Goal: Contribute content: Contribute content

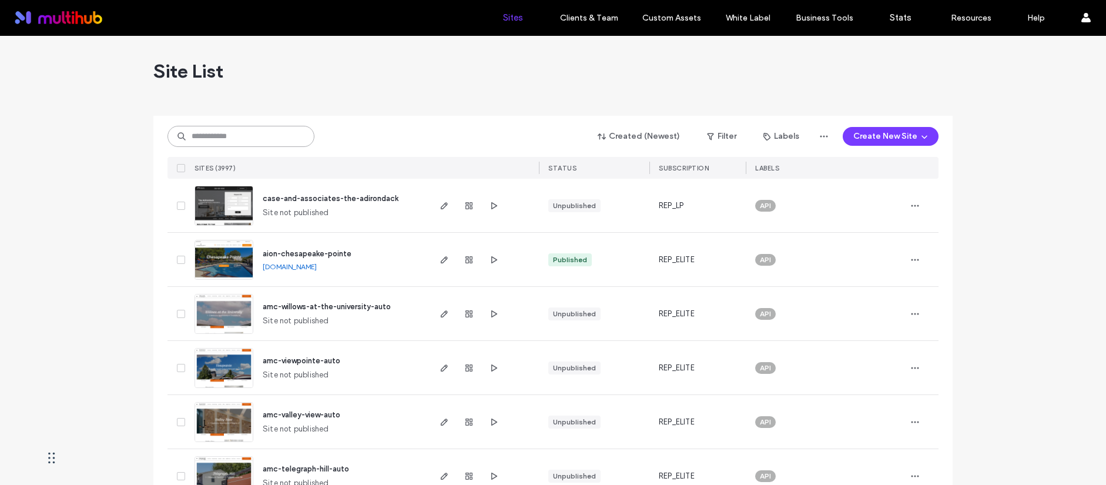
click at [276, 136] on input at bounding box center [241, 136] width 147 height 21
click at [253, 133] on input at bounding box center [241, 136] width 147 height 21
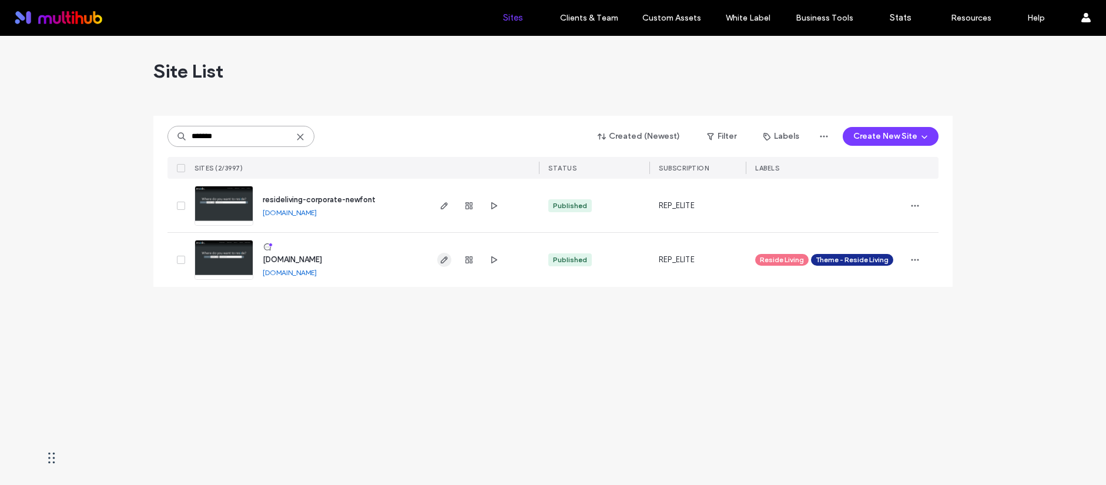
type input "*******"
click at [444, 257] on icon "button" at bounding box center [444, 259] width 9 height 9
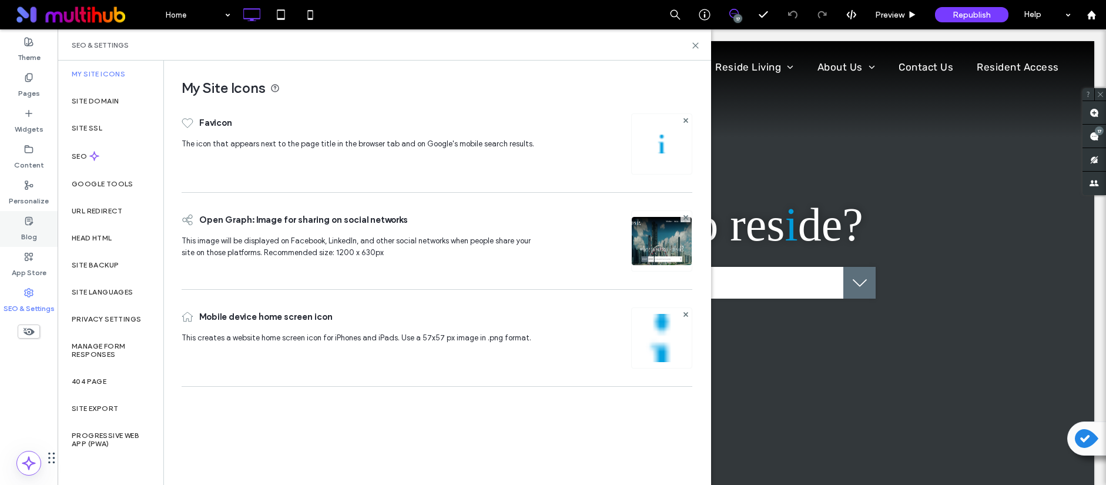
click at [26, 237] on label "Blog" at bounding box center [29, 234] width 16 height 16
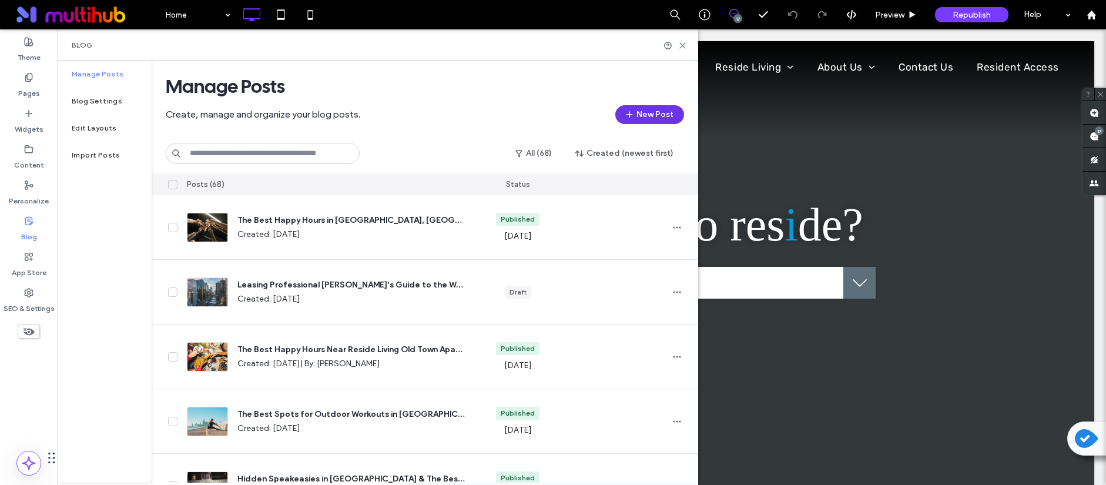
click at [636, 116] on span "button" at bounding box center [631, 115] width 12 height 18
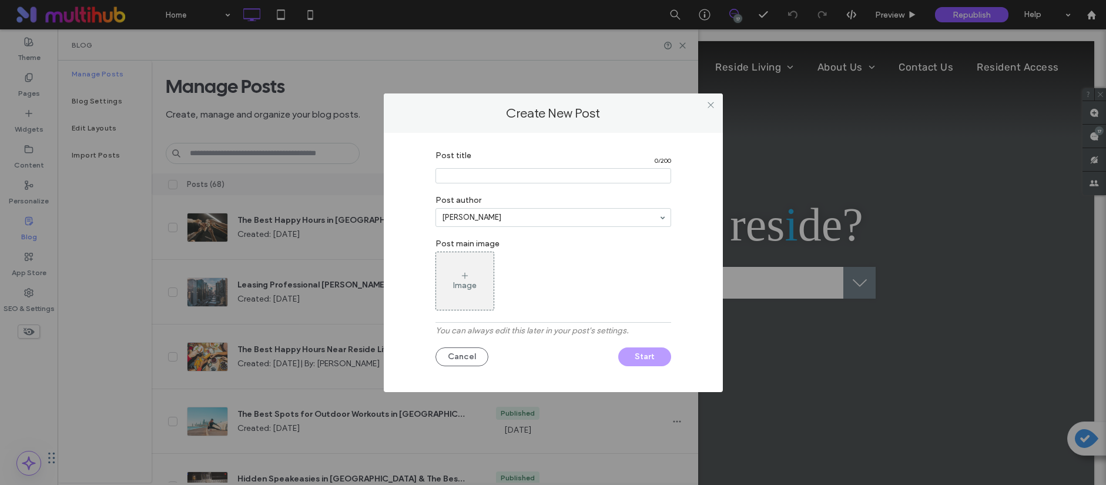
click at [498, 177] on input "Post title" at bounding box center [554, 175] width 236 height 15
click at [496, 170] on input "Post title" at bounding box center [554, 175] width 236 height 15
type input "***"
click at [483, 282] on div "Image" at bounding box center [465, 280] width 58 height 55
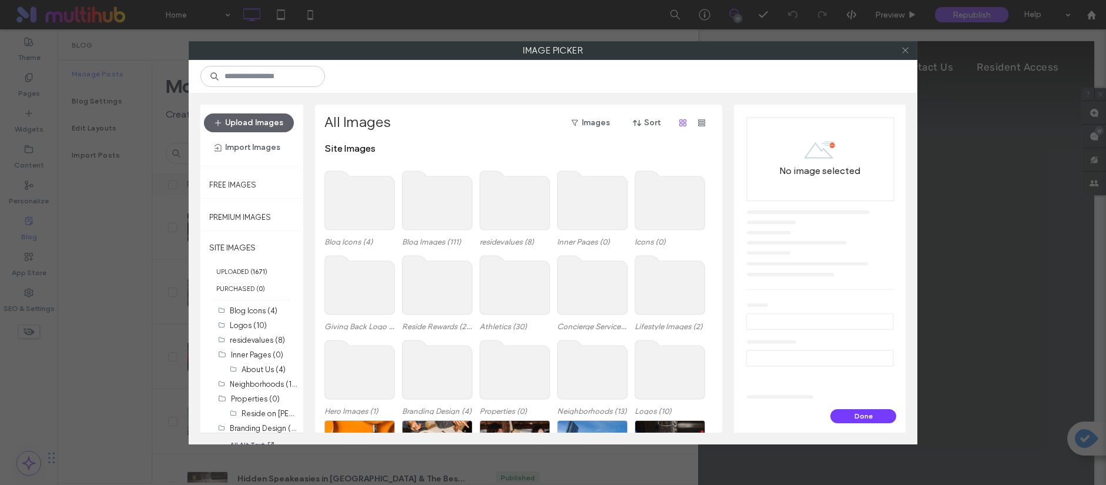
click at [906, 51] on icon at bounding box center [905, 50] width 9 height 9
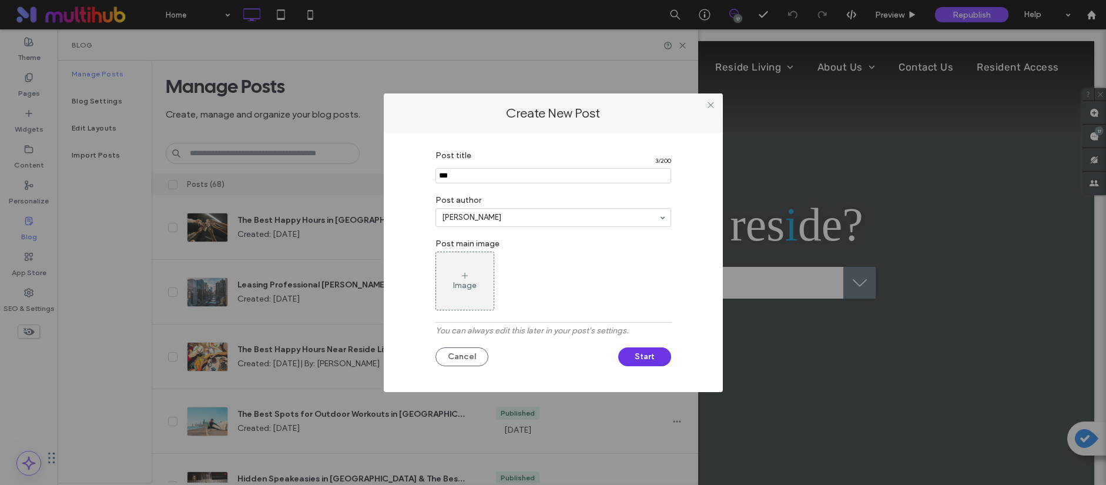
click at [656, 349] on button "Start" at bounding box center [644, 356] width 53 height 19
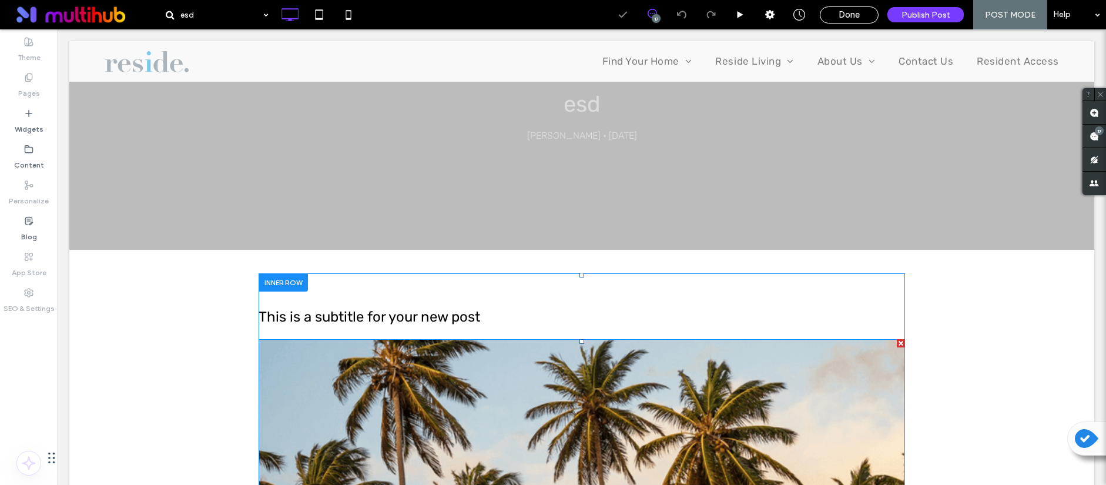
scroll to position [120, 0]
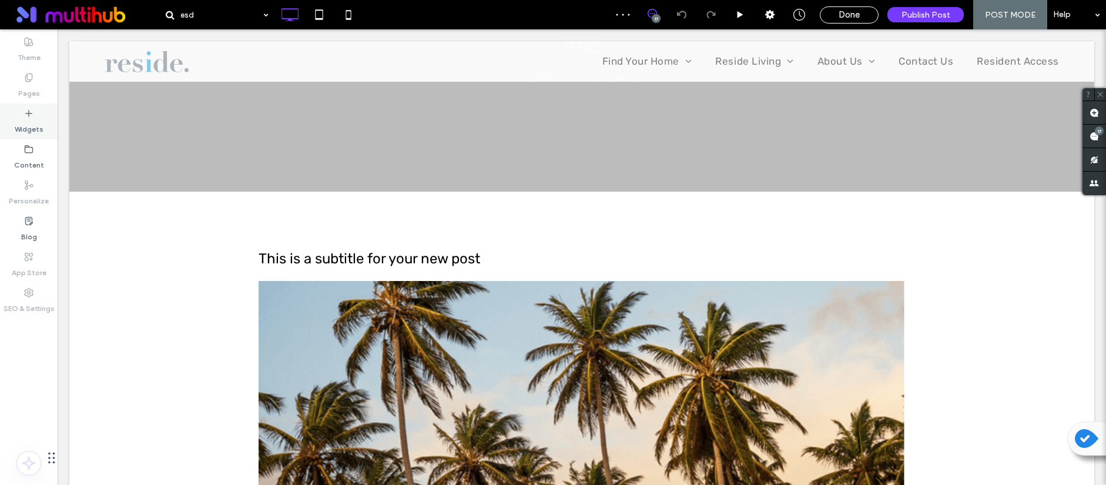
click at [36, 124] on label "Widgets" at bounding box center [29, 126] width 29 height 16
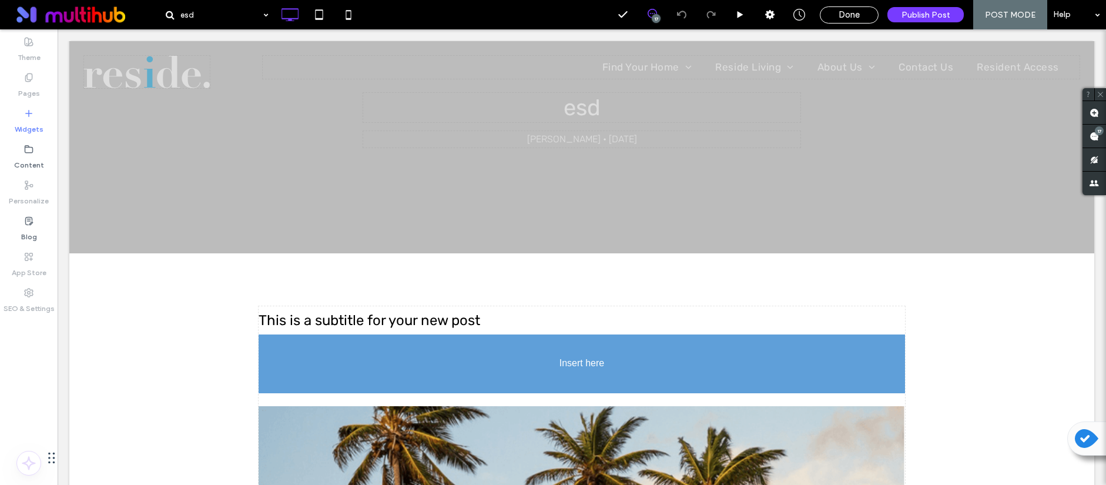
scroll to position [79, 0]
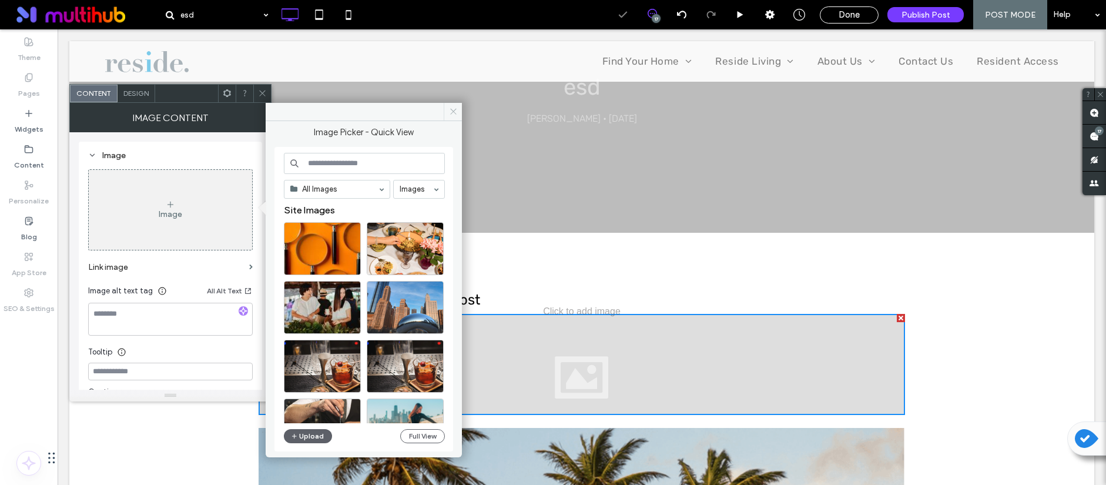
drag, startPoint x: 458, startPoint y: 108, endPoint x: 436, endPoint y: 202, distance: 96.5
click at [458, 108] on span at bounding box center [453, 112] width 18 height 18
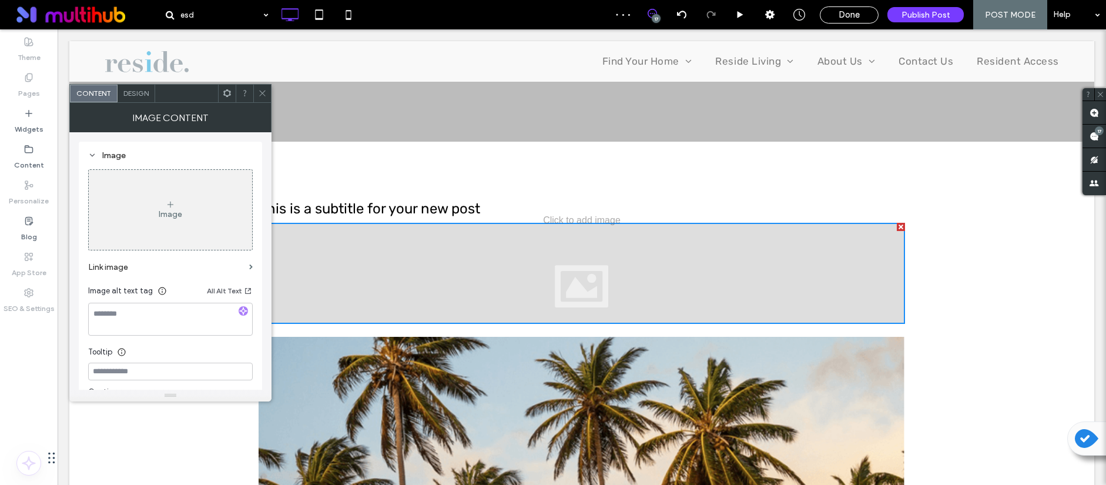
scroll to position [160, 0]
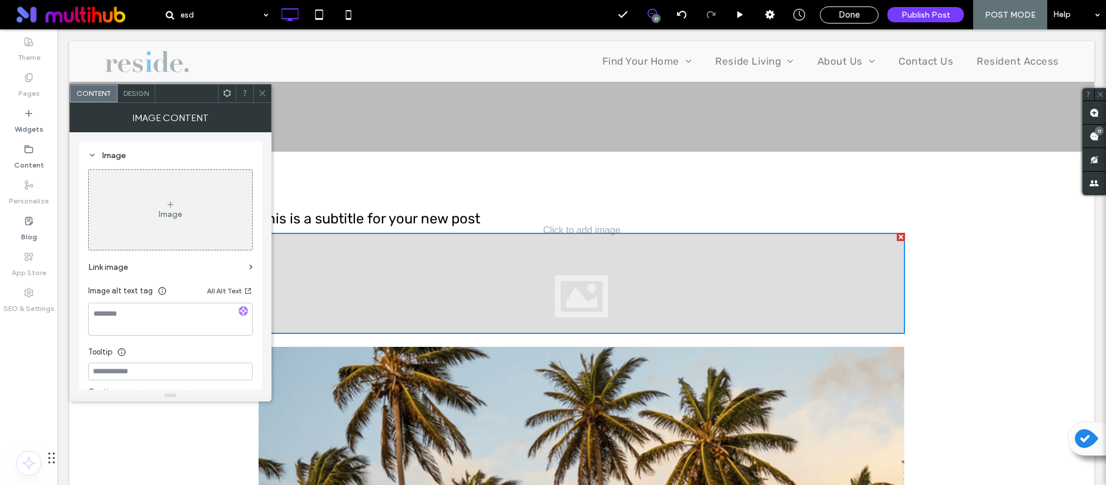
click at [897, 237] on div at bounding box center [901, 237] width 8 height 8
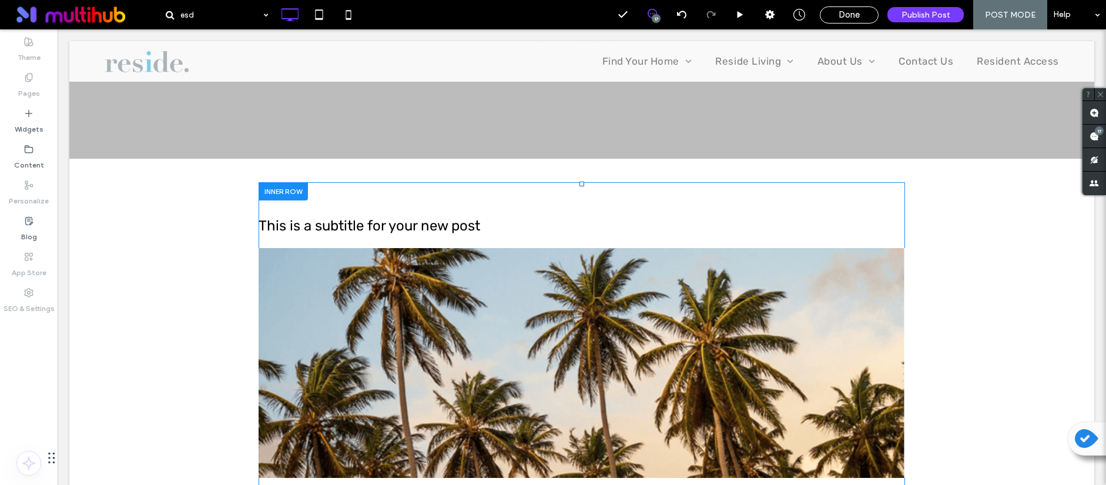
scroll to position [154, 0]
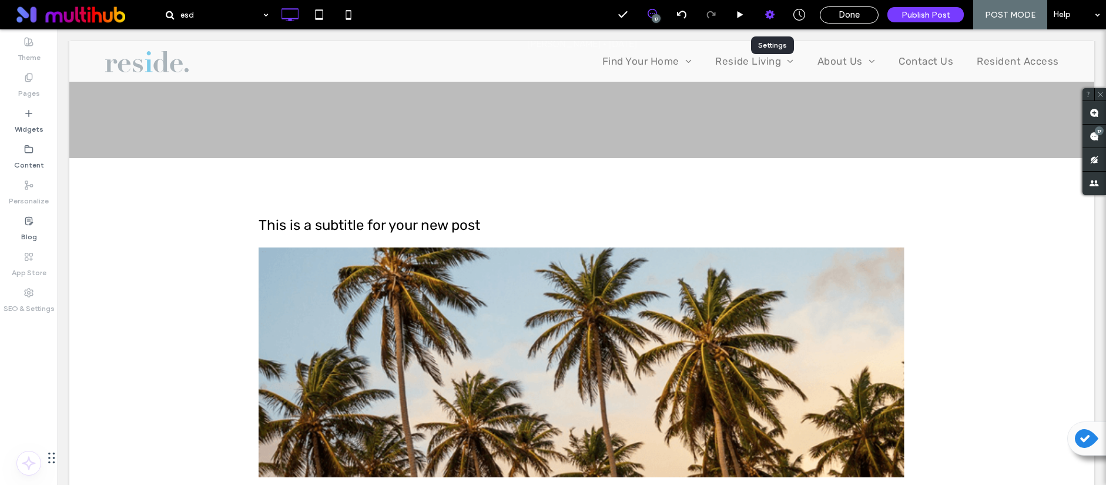
click at [775, 16] on icon at bounding box center [770, 15] width 12 height 12
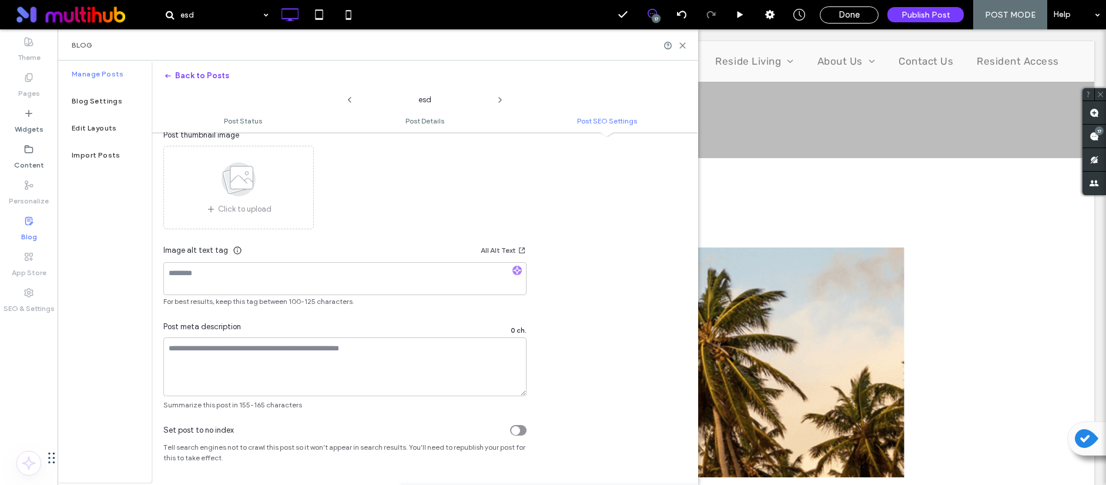
scroll to position [684, 0]
click at [408, 127] on ul "Post Status Post Details Post SEO Settings" at bounding box center [425, 121] width 547 height 24
click at [418, 122] on span "Post Details" at bounding box center [425, 120] width 39 height 9
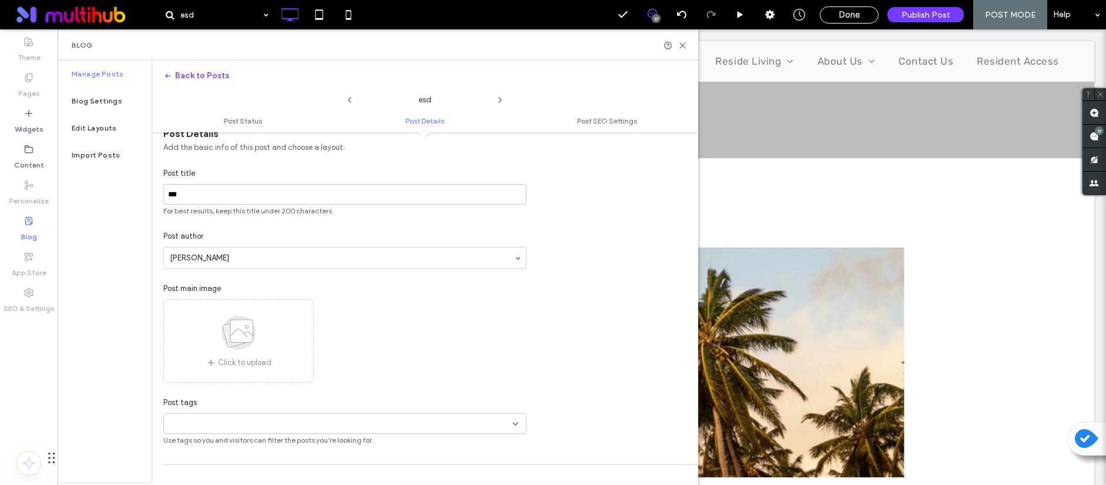
scroll to position [166, 0]
click at [91, 98] on label "Blog Settings" at bounding box center [97, 101] width 51 height 8
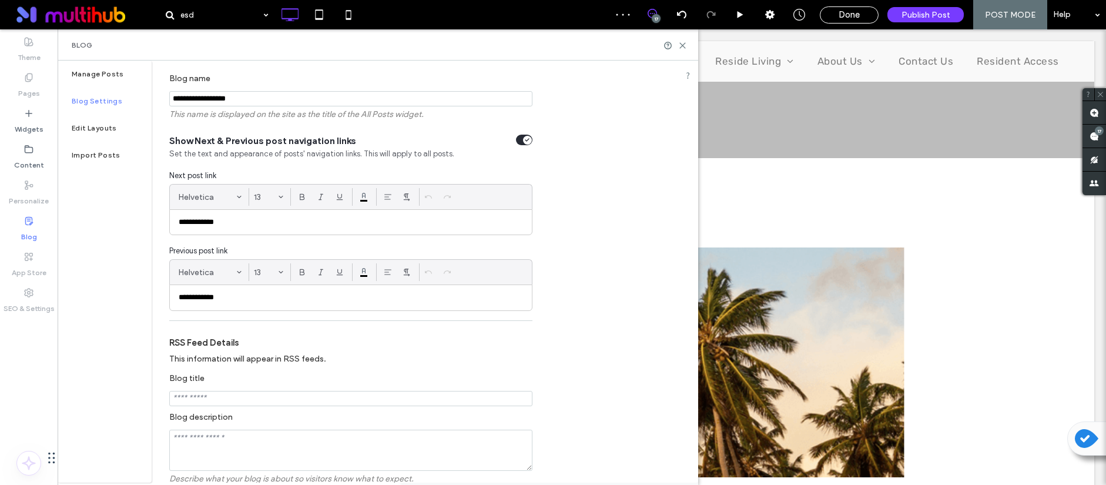
scroll to position [85, 0]
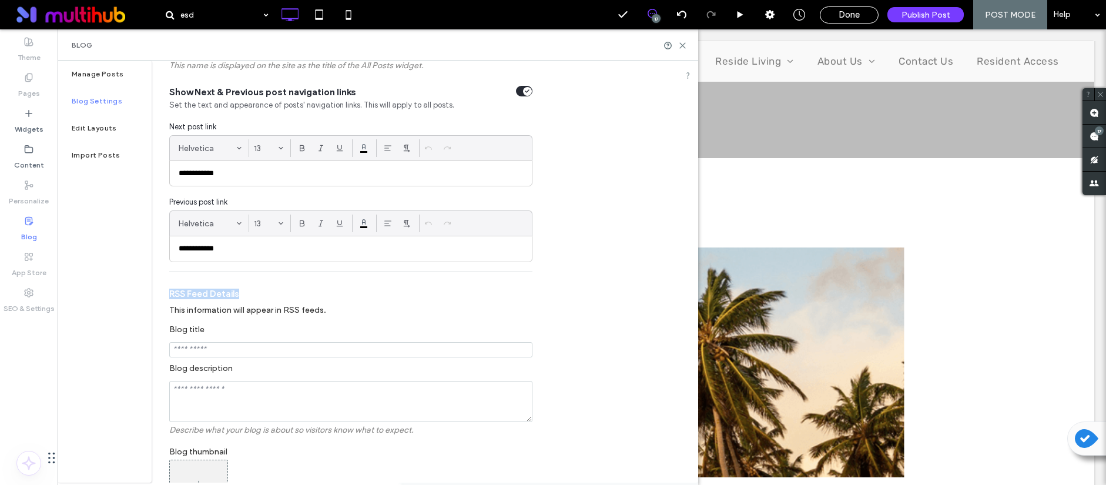
drag, startPoint x: 169, startPoint y: 293, endPoint x: 233, endPoint y: 297, distance: 63.7
click at [239, 292] on label "RSS Feed details" at bounding box center [350, 288] width 363 height 21
click at [280, 298] on label "RSS Feed details" at bounding box center [350, 288] width 363 height 21
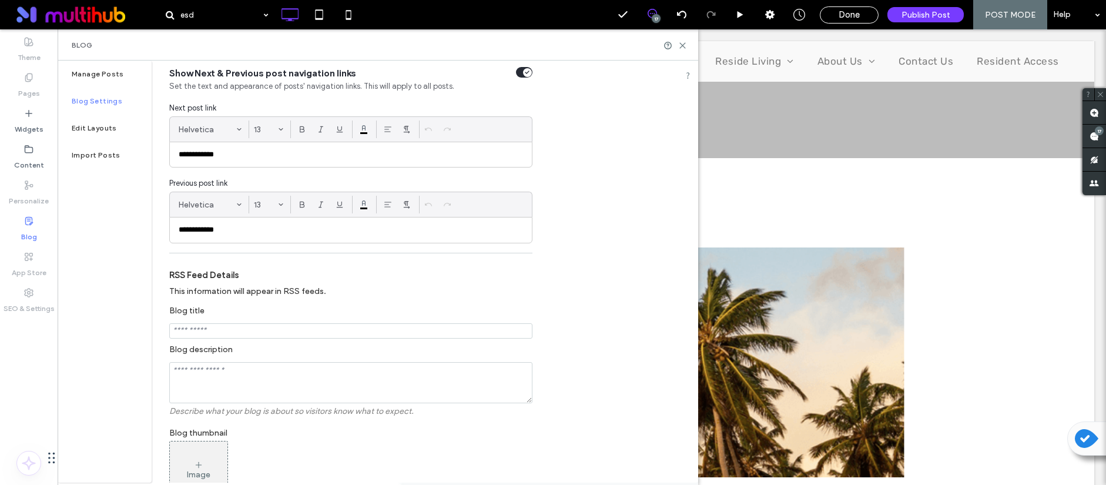
scroll to position [125, 0]
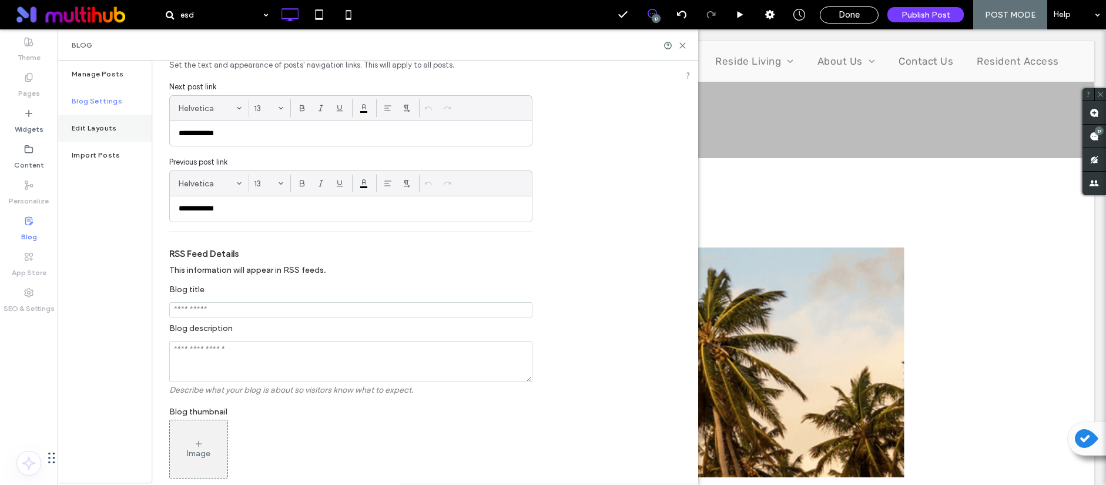
click at [96, 125] on label "Edit Layouts" at bounding box center [94, 128] width 45 height 8
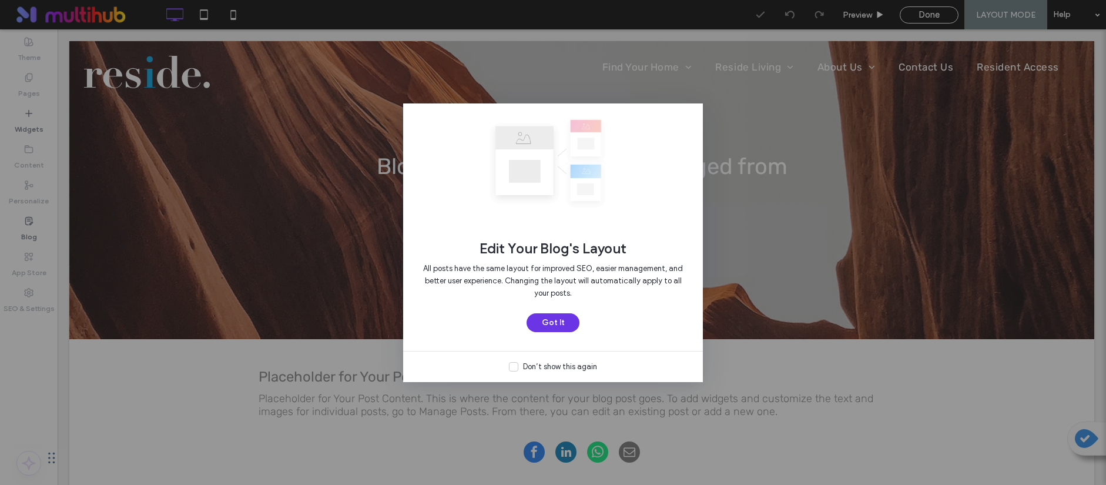
click at [575, 323] on button "Got It" at bounding box center [553, 322] width 53 height 19
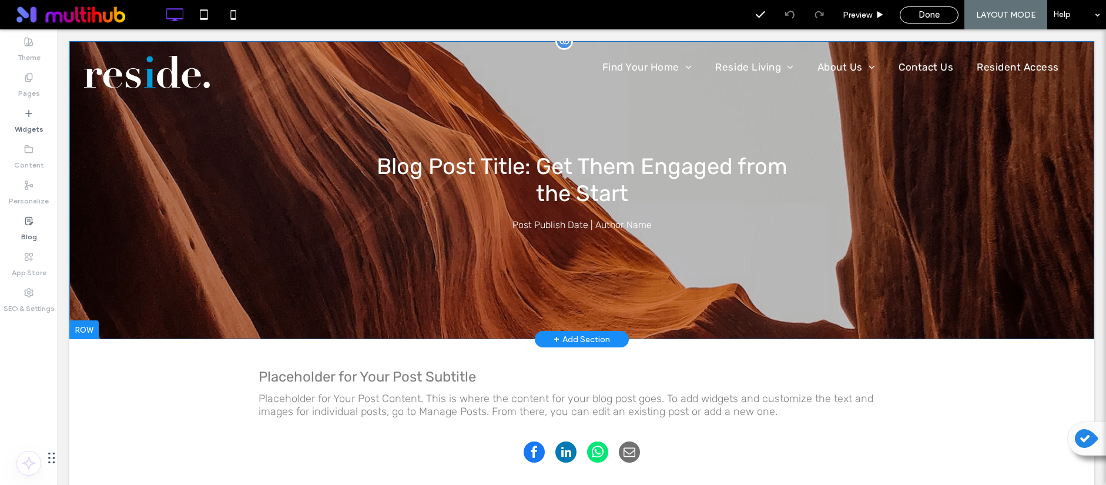
scroll to position [2, 0]
